Goal: Transaction & Acquisition: Obtain resource

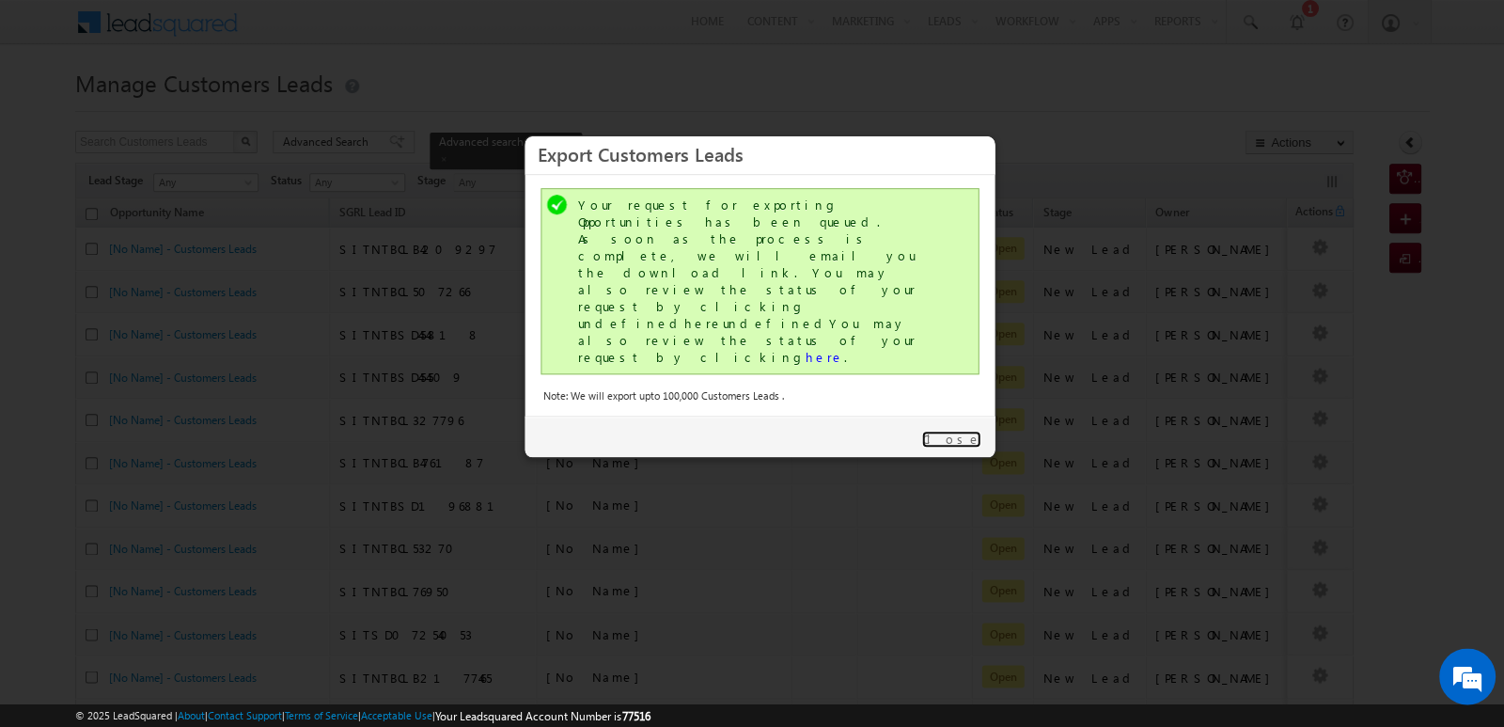
click at [959, 431] on link "Close" at bounding box center [950, 439] width 59 height 17
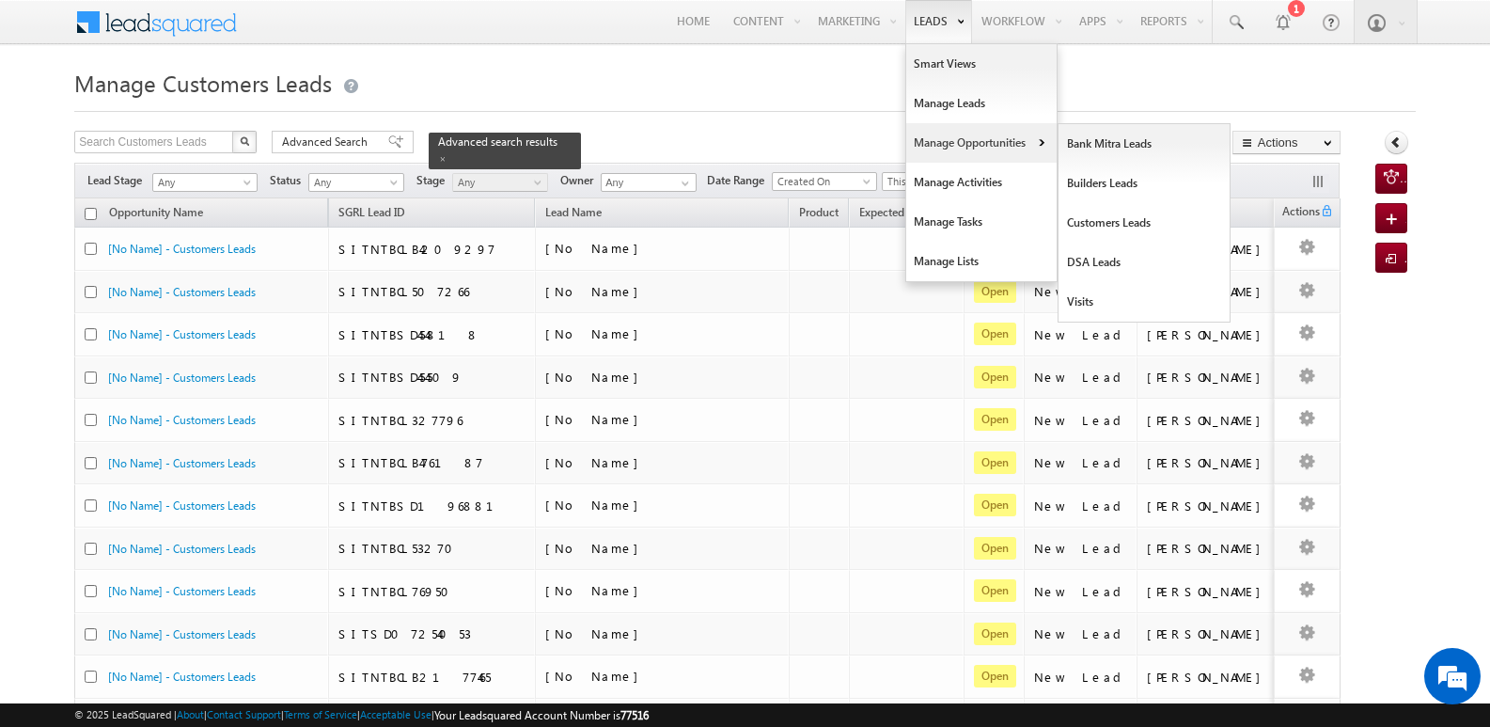
click at [951, 142] on link "Manage Opportunities" at bounding box center [981, 142] width 150 height 39
click at [1123, 220] on link "Customers Leads" at bounding box center [1145, 222] width 172 height 39
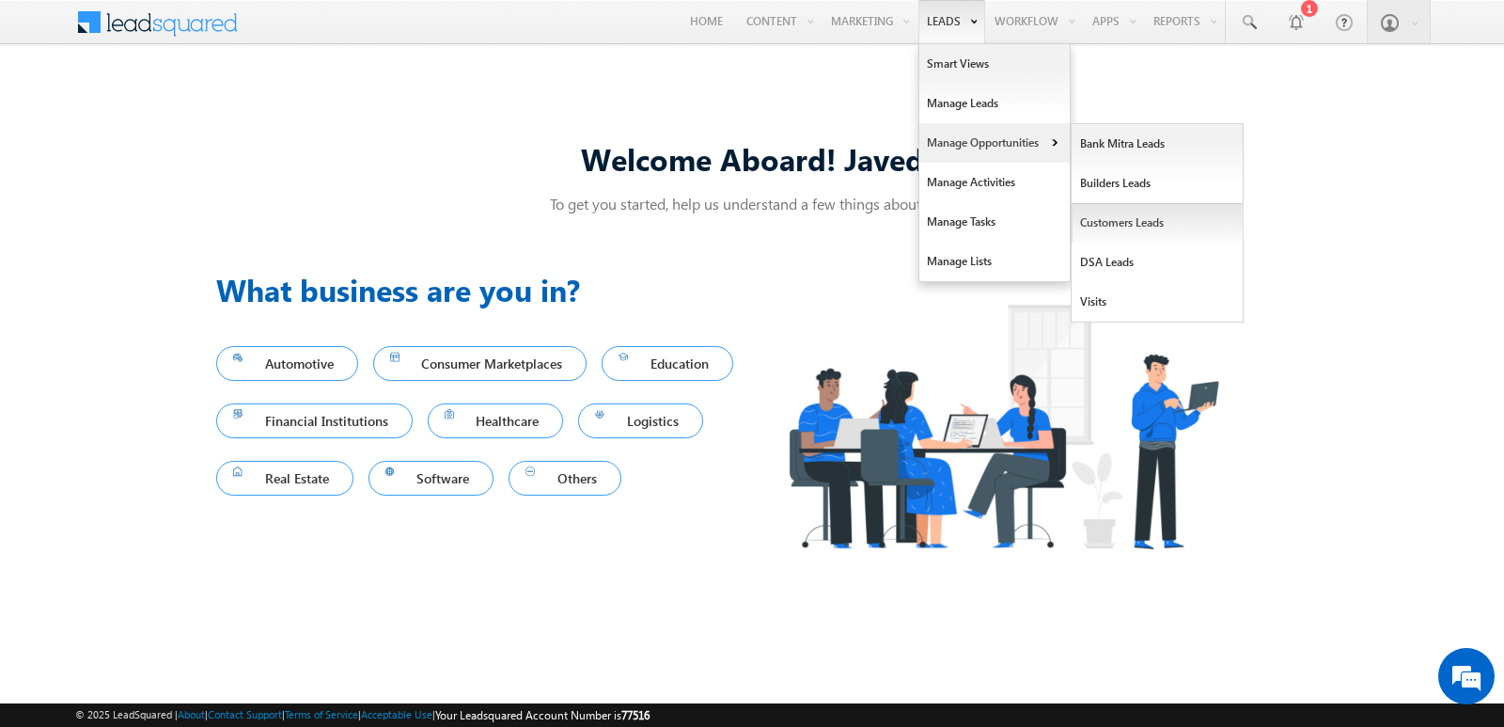
click at [1125, 221] on link "Customers Leads" at bounding box center [1158, 222] width 172 height 39
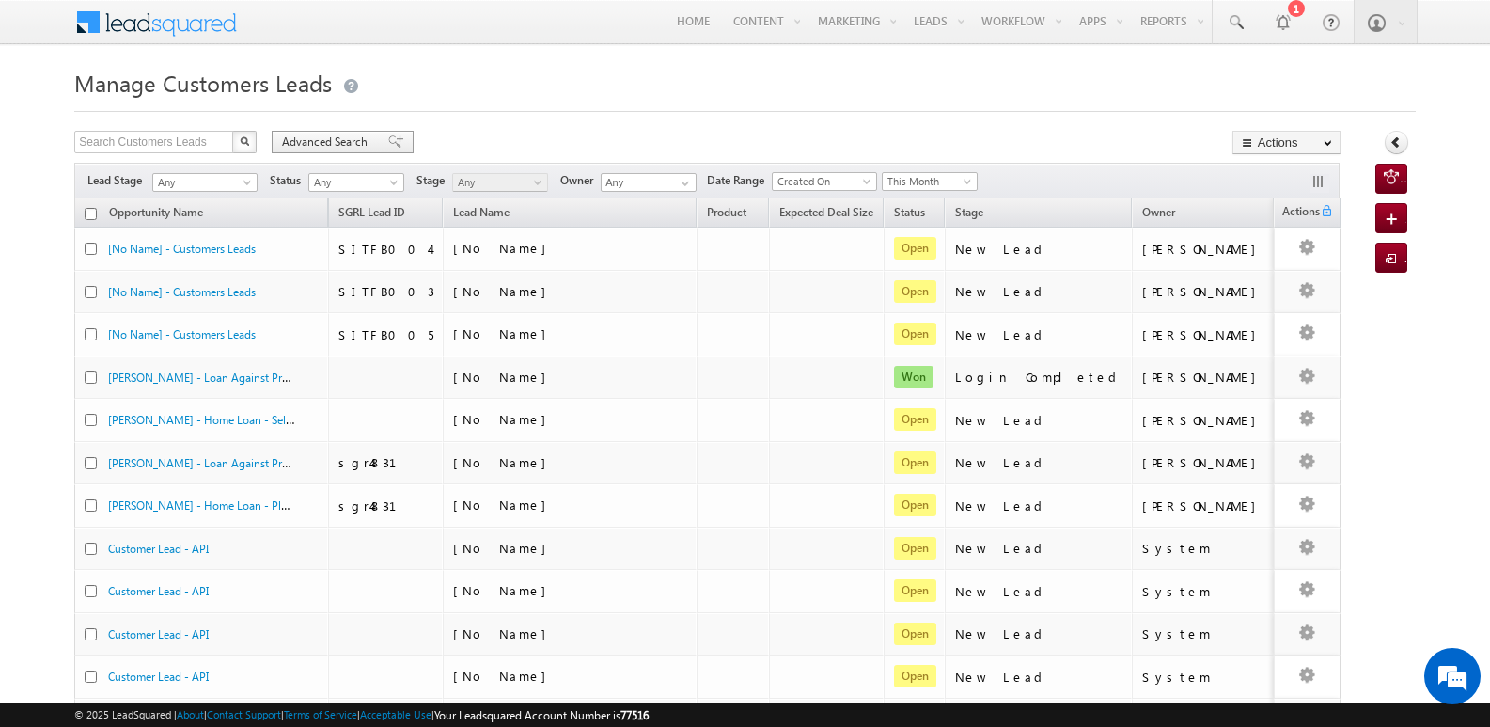
click at [393, 137] on div "Advanced Search" at bounding box center [343, 142] width 142 height 23
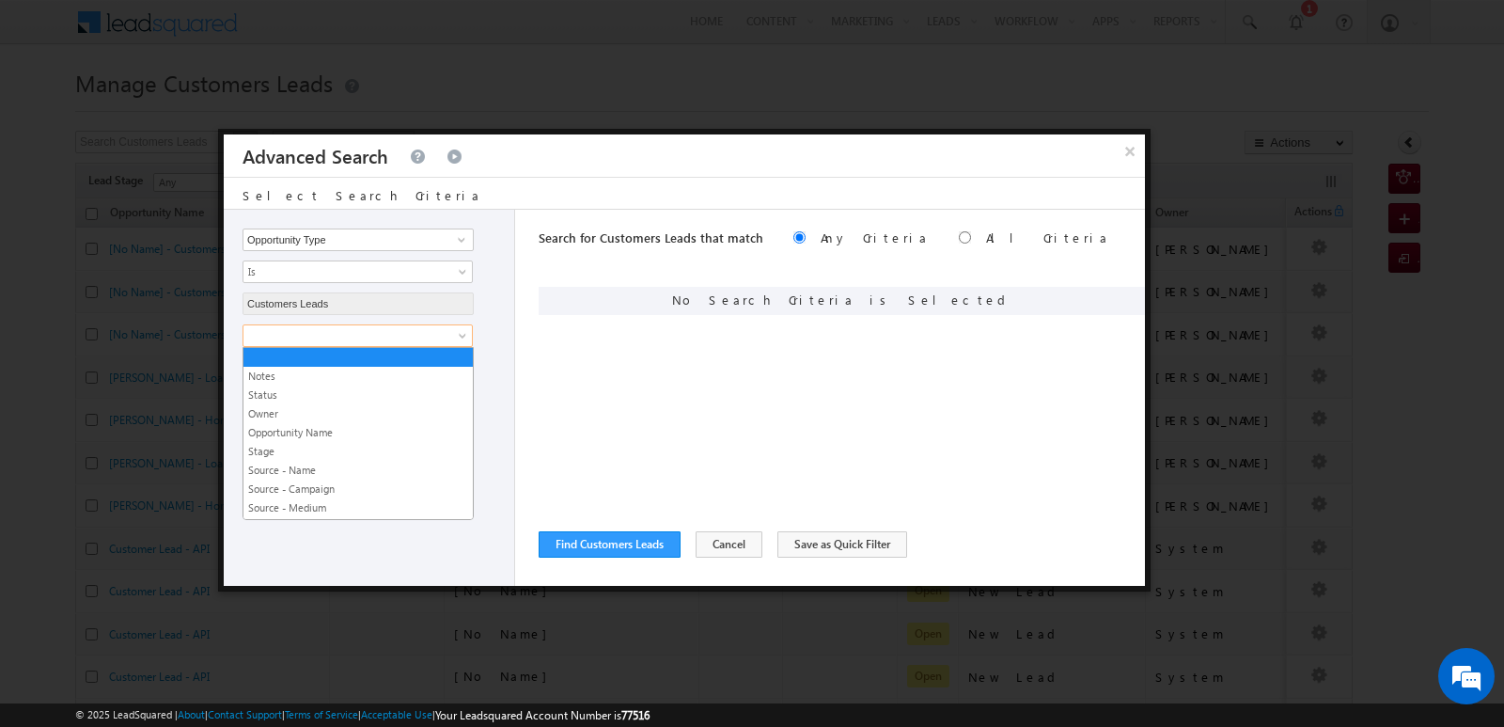
click at [457, 340] on span at bounding box center [464, 339] width 15 height 15
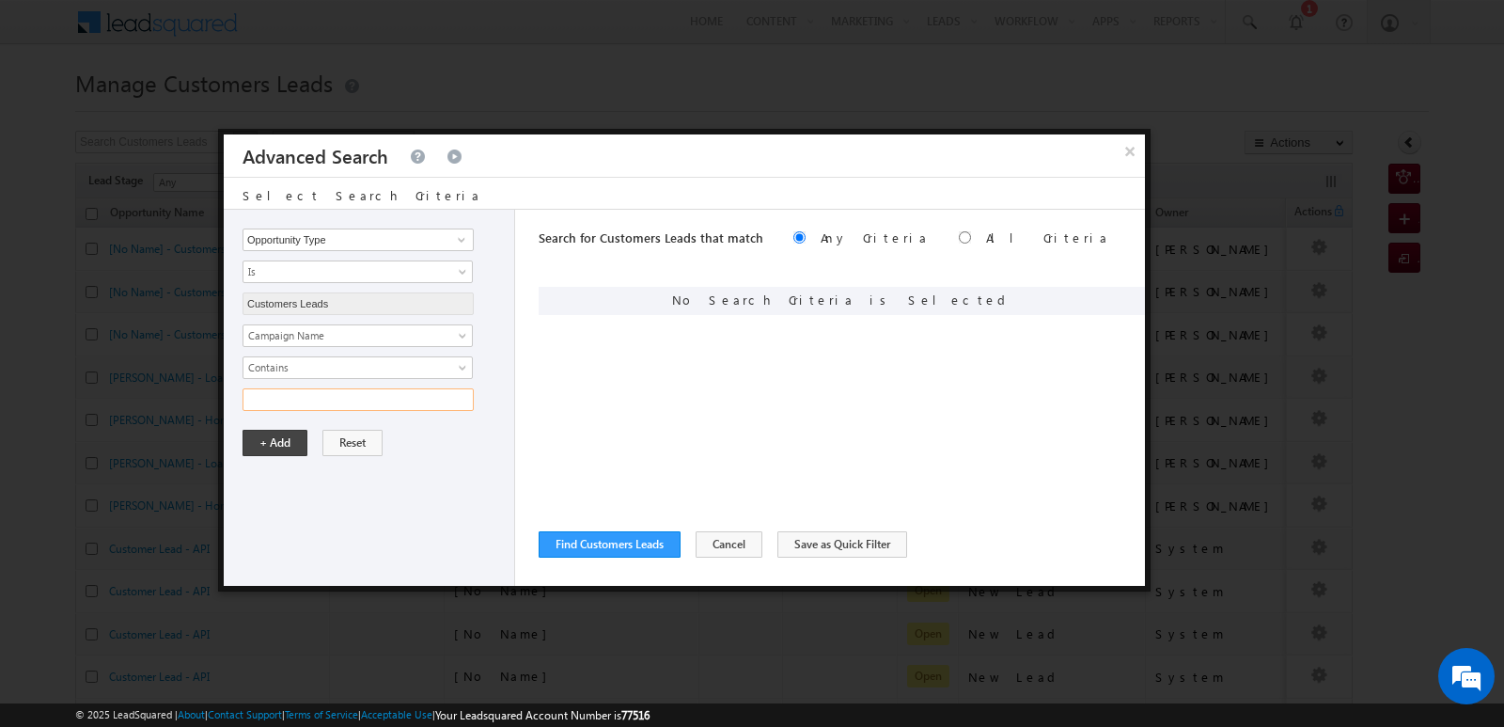
click at [433, 399] on input "text" at bounding box center [358, 399] width 231 height 23
type input "[DATE]"
click at [311, 498] on div "Opportunity Type Lead Owner Sales Group Prospect Id Address 1 Address 2 Age Ass…" at bounding box center [369, 398] width 291 height 376
click at [293, 449] on button "+ Add" at bounding box center [275, 443] width 65 height 26
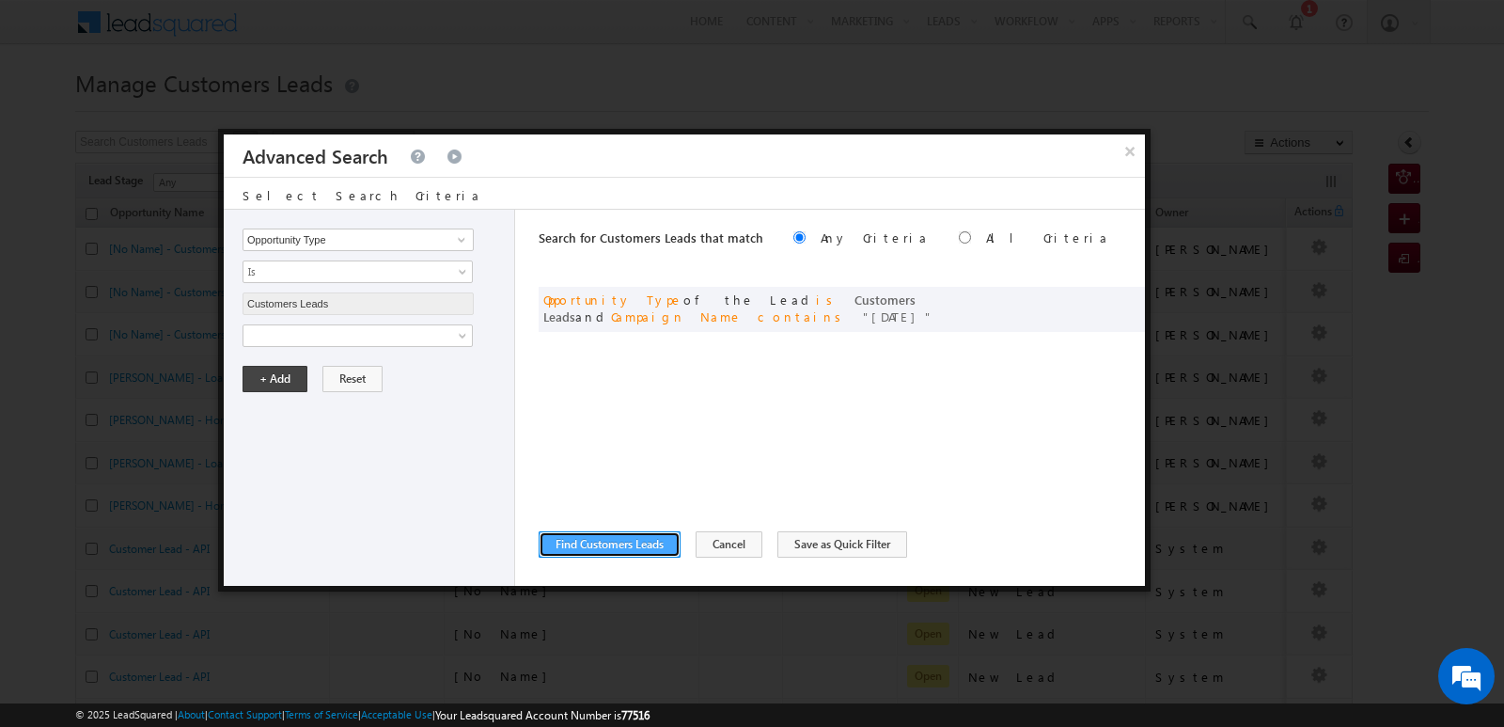
click at [581, 541] on button "Find Customers Leads" at bounding box center [610, 544] width 142 height 26
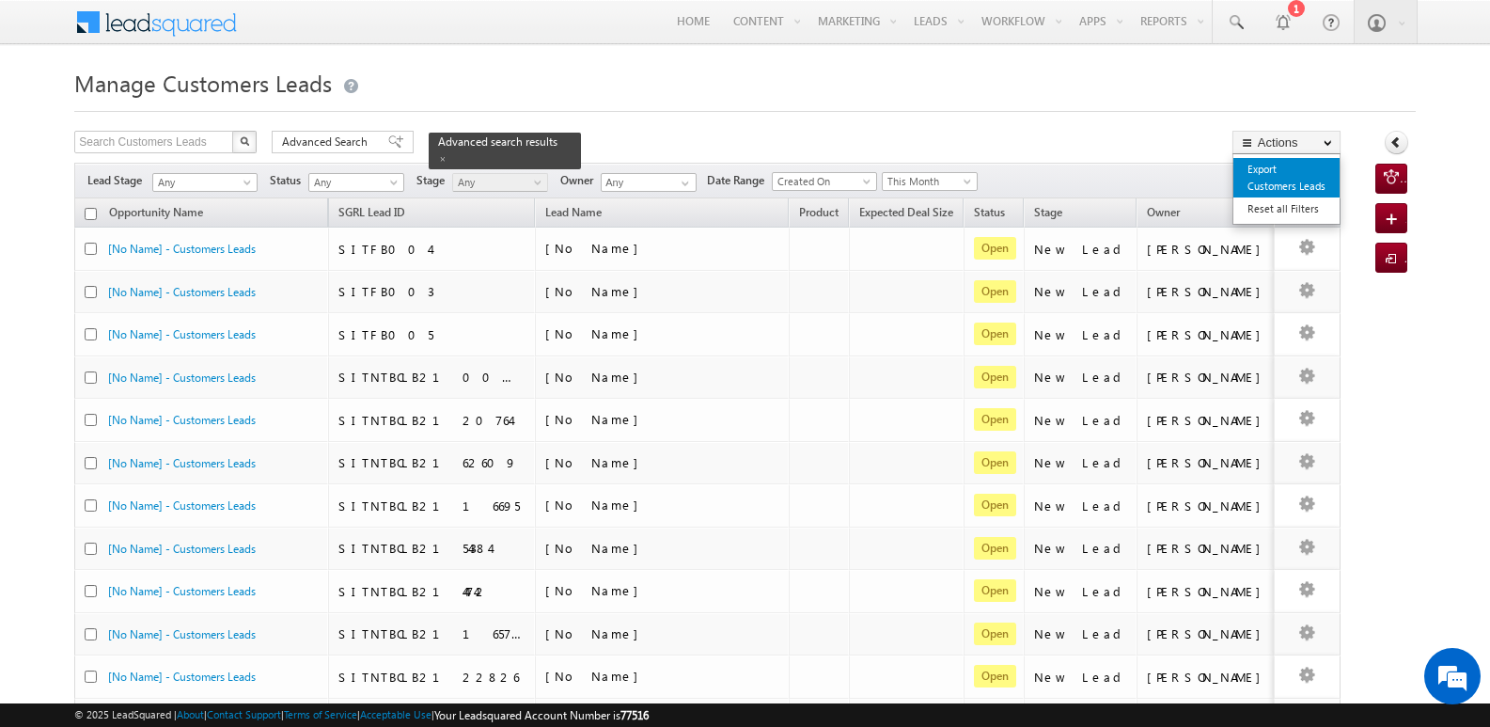
click at [1298, 175] on link "Export Customers Leads" at bounding box center [1286, 177] width 106 height 39
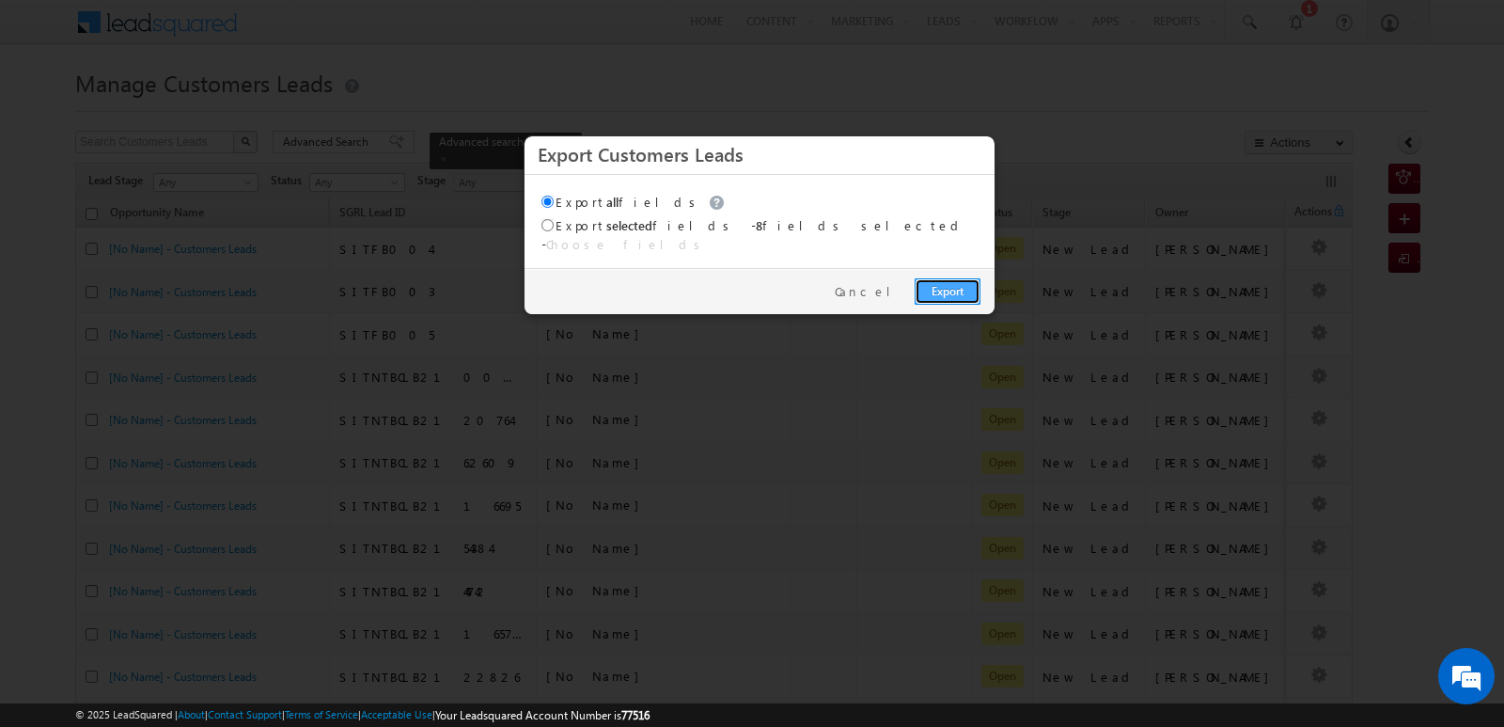
click at [968, 281] on link "Export" at bounding box center [948, 291] width 66 height 26
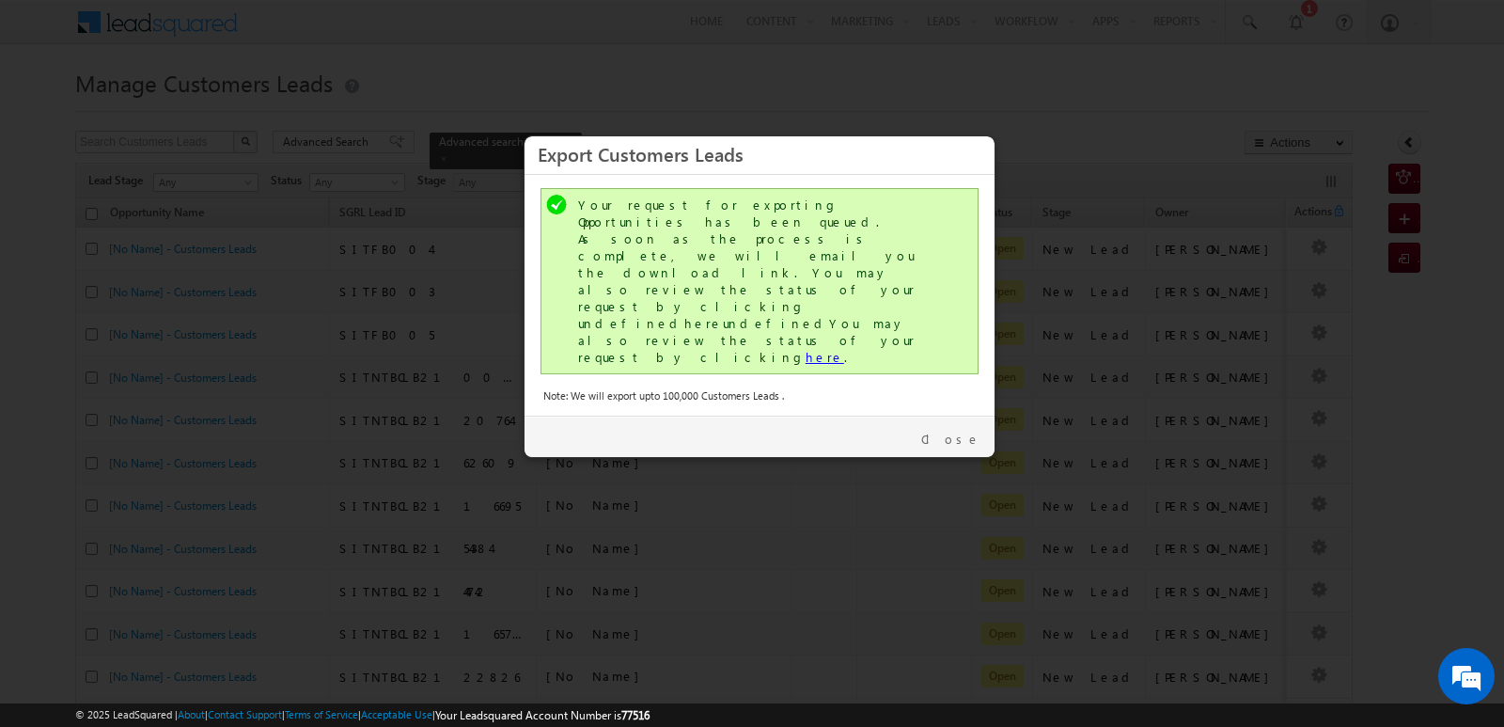
click at [806, 349] on link "here" at bounding box center [825, 357] width 39 height 16
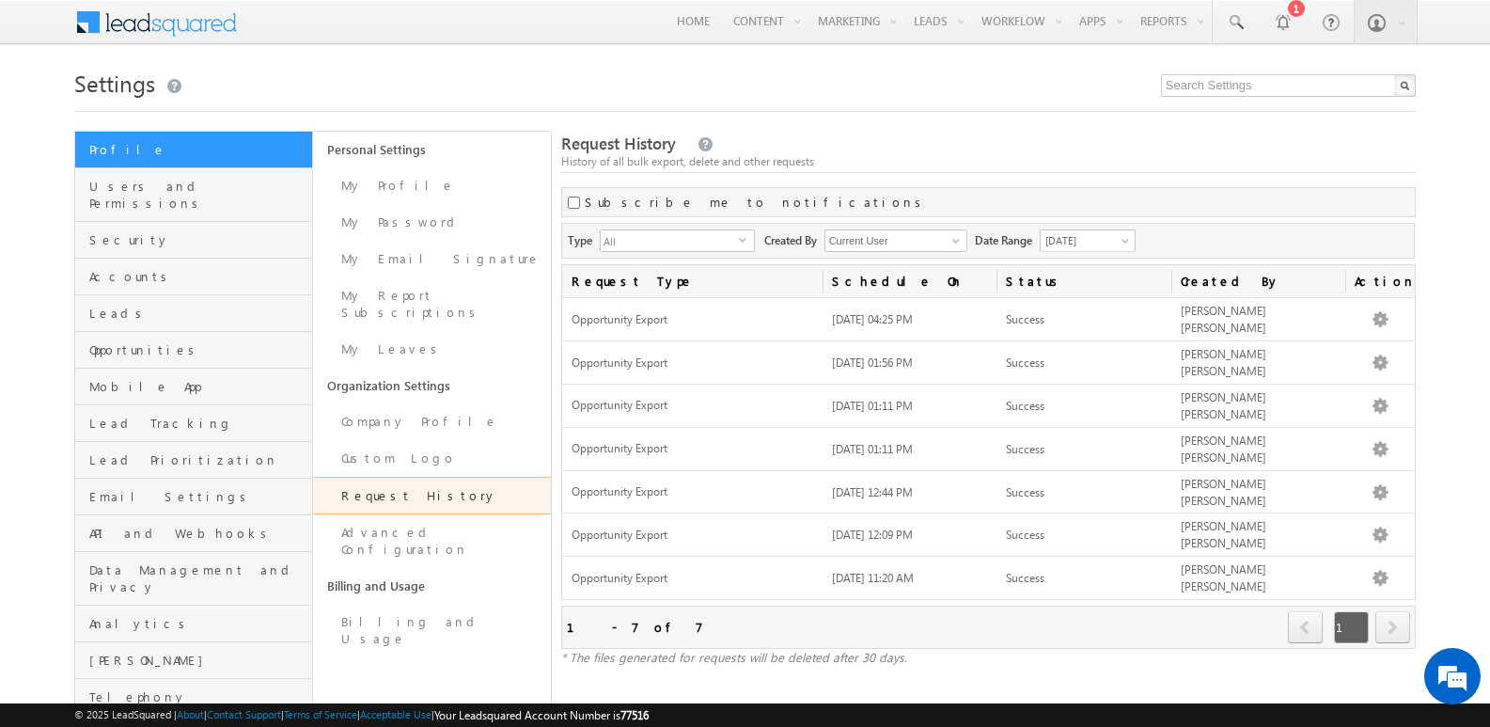
click at [1254, 145] on div "Request History History of all bulk export, delete and other requests" at bounding box center [988, 153] width 855 height 40
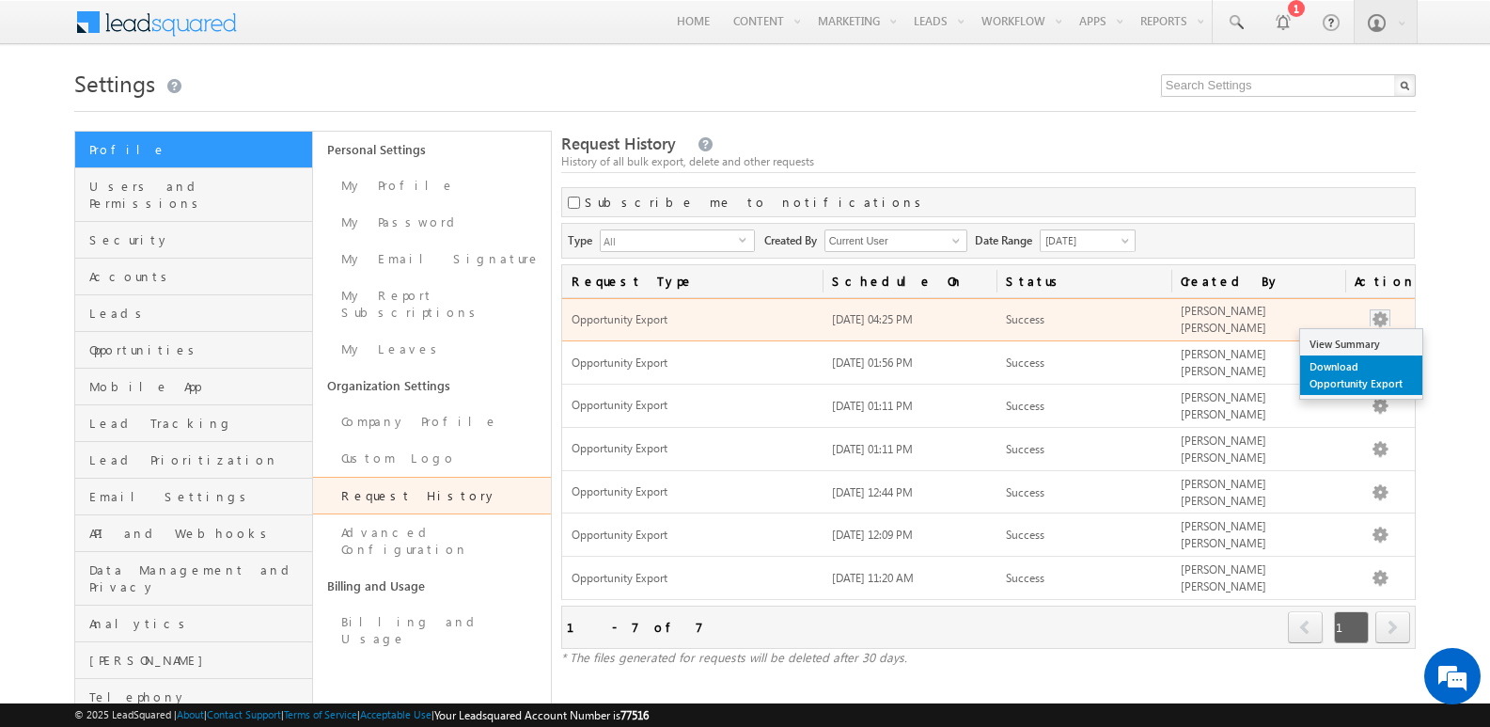
click at [1322, 384] on link "Download Opportunity Export" at bounding box center [1361, 374] width 122 height 39
